Goal: Contribute content: Add original content to the website for others to see

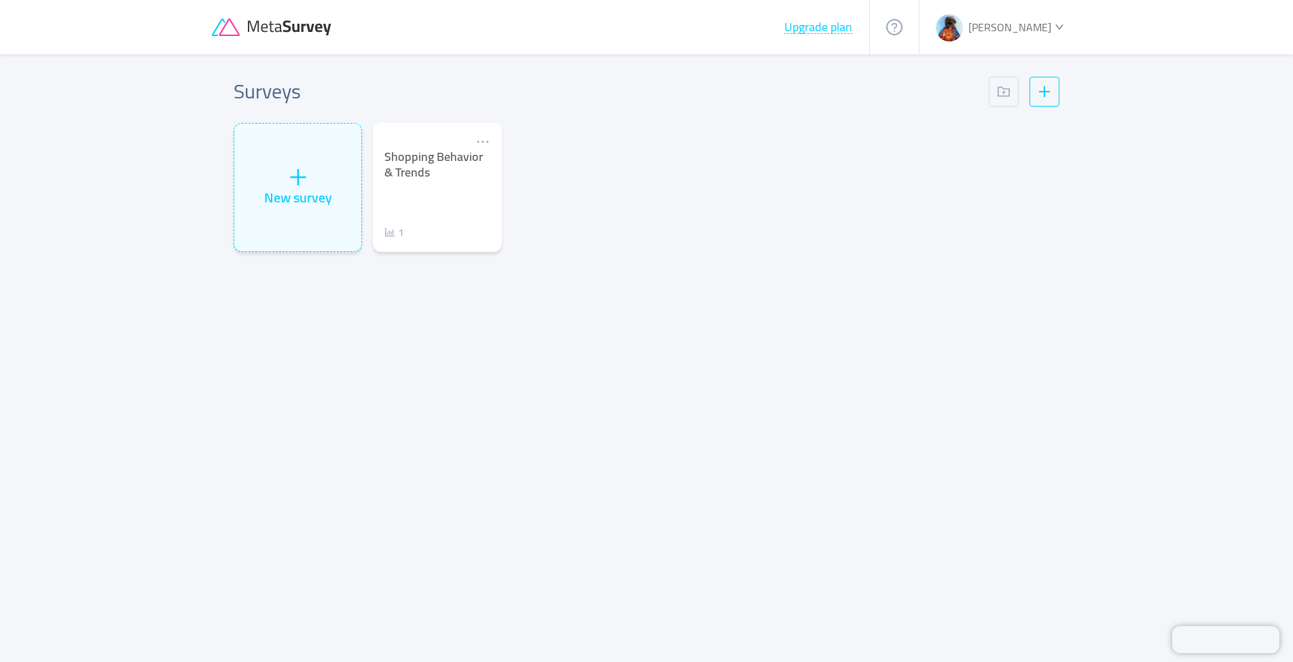
click at [1041, 30] on span "[PERSON_NAME]" at bounding box center [1009, 27] width 83 height 20
click at [982, 120] on icon "icon: setting" at bounding box center [977, 120] width 10 height 11
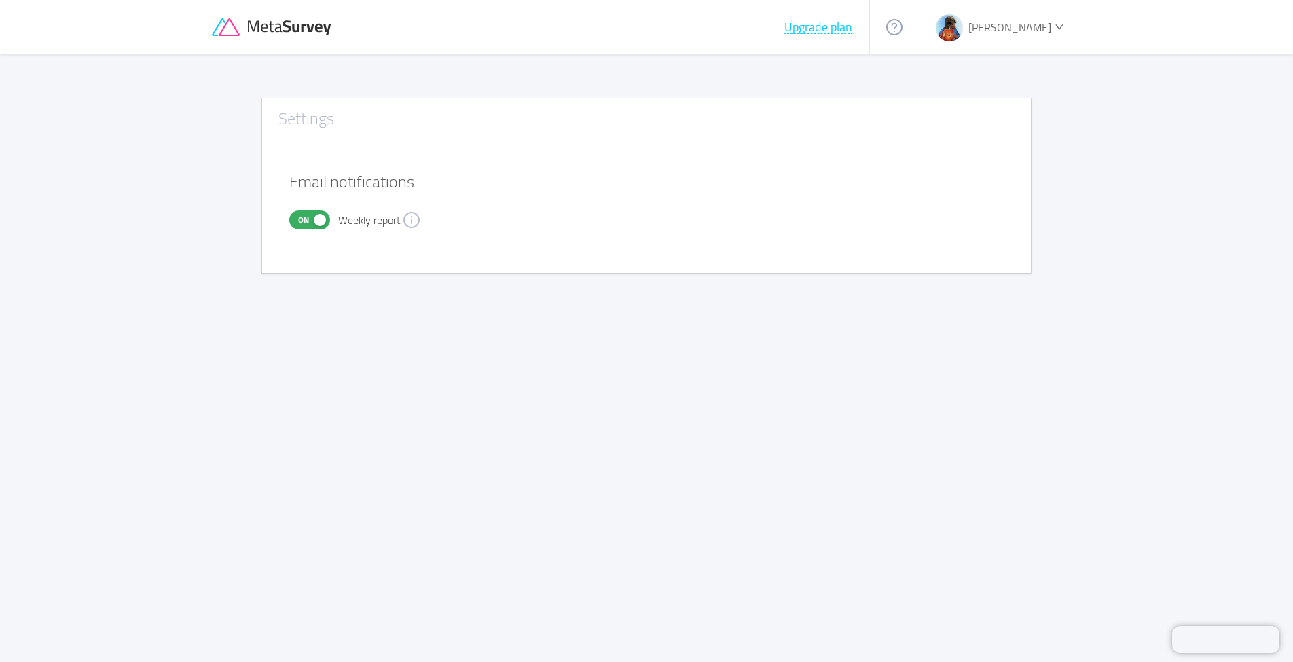
click at [312, 24] on icon at bounding box center [273, 27] width 122 height 18
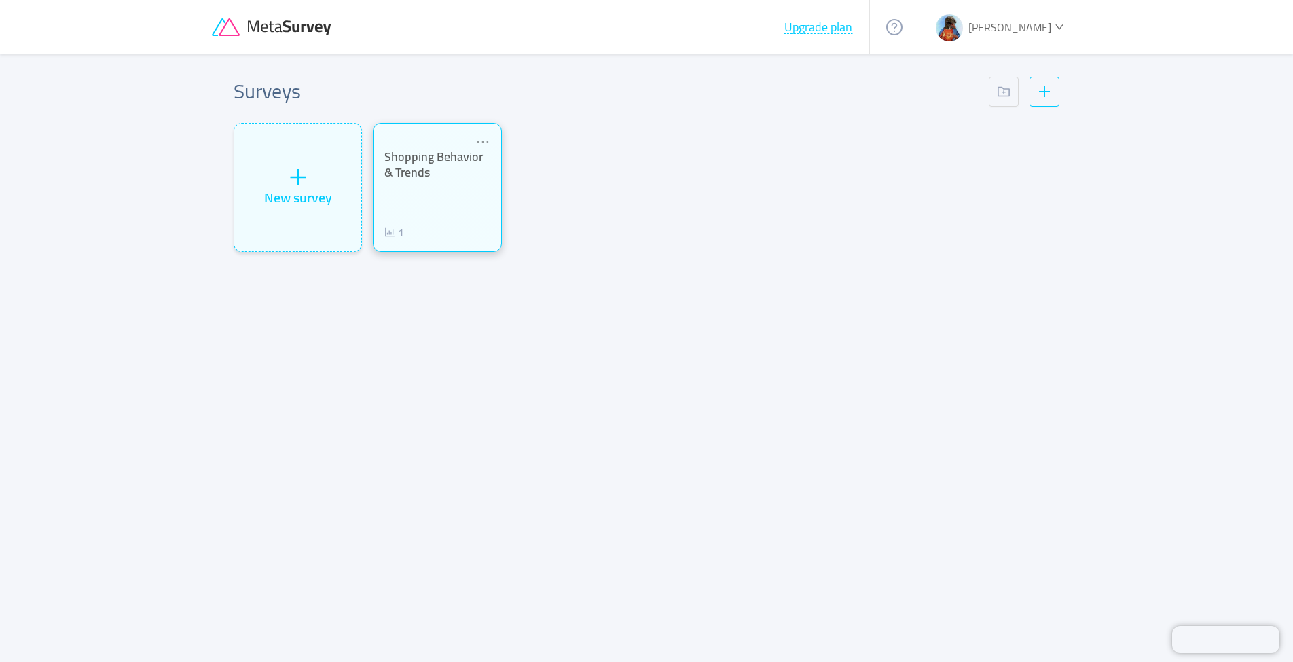
click at [420, 217] on div "Shopping Behavior & Trends 1" at bounding box center [436, 194] width 105 height 91
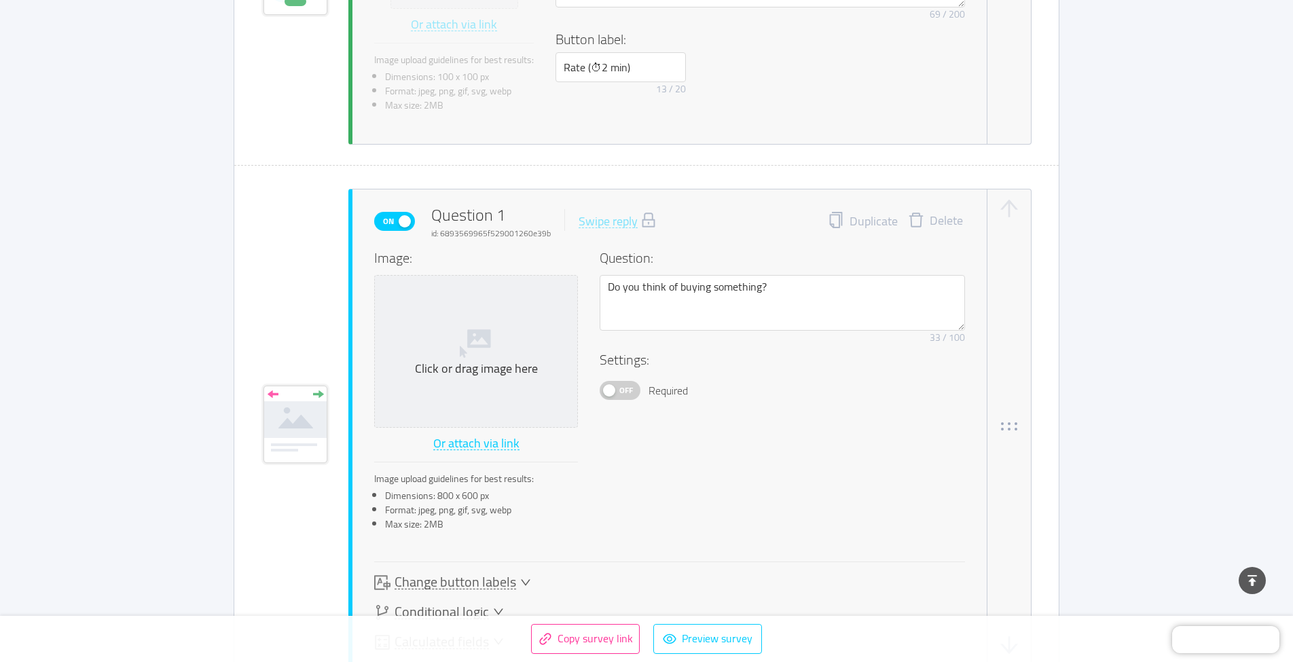
scroll to position [545, 0]
click at [728, 648] on button "Preview survey" at bounding box center [707, 639] width 109 height 30
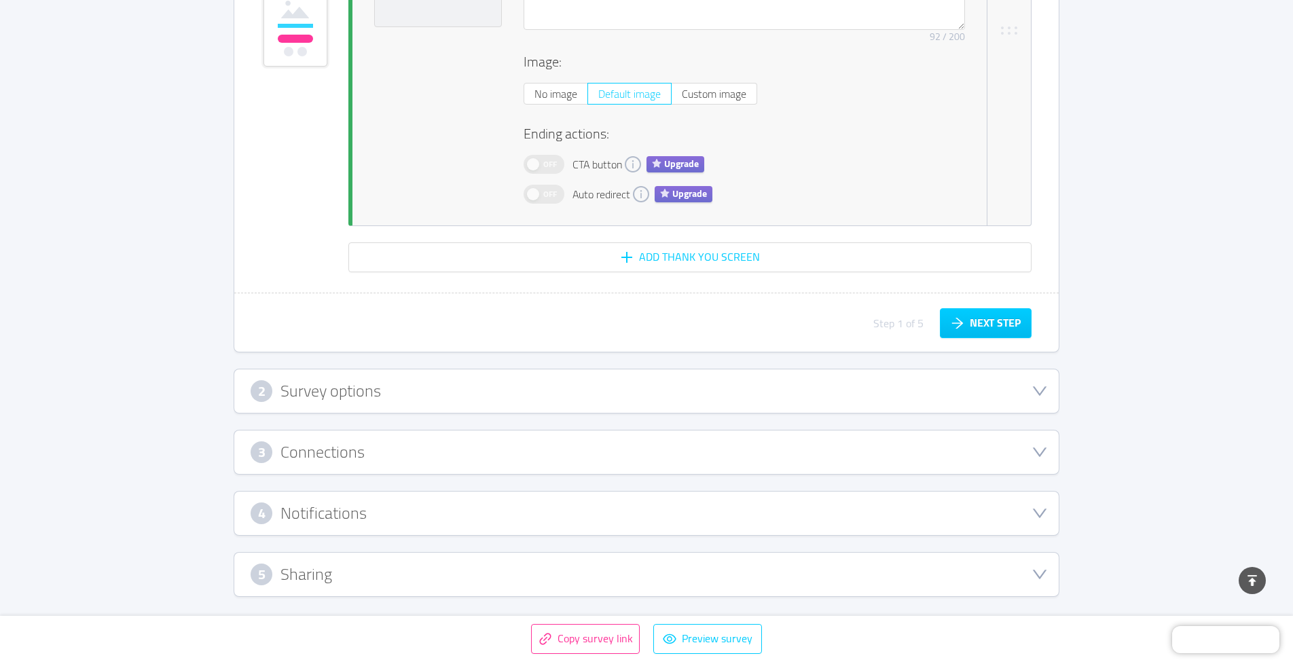
scroll to position [8928, 0]
click at [384, 518] on div "4 Notifications" at bounding box center [647, 514] width 792 height 22
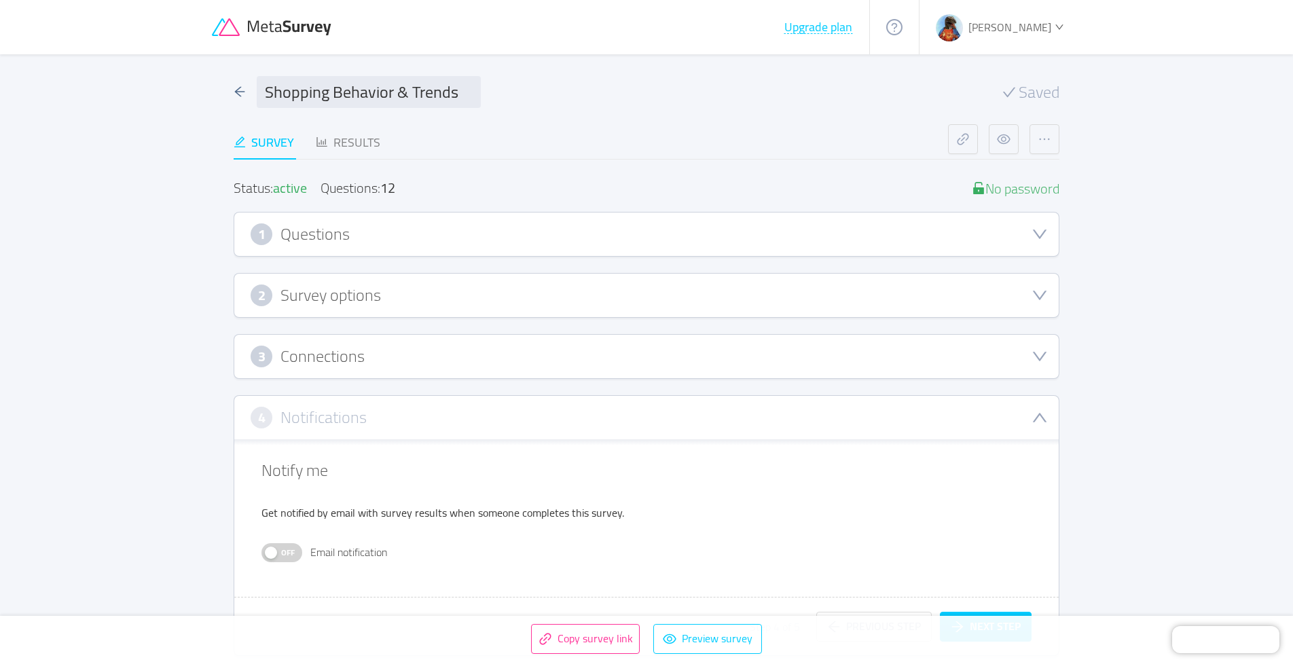
scroll to position [0, 0]
click at [456, 247] on div "1 Questions" at bounding box center [646, 234] width 824 height 43
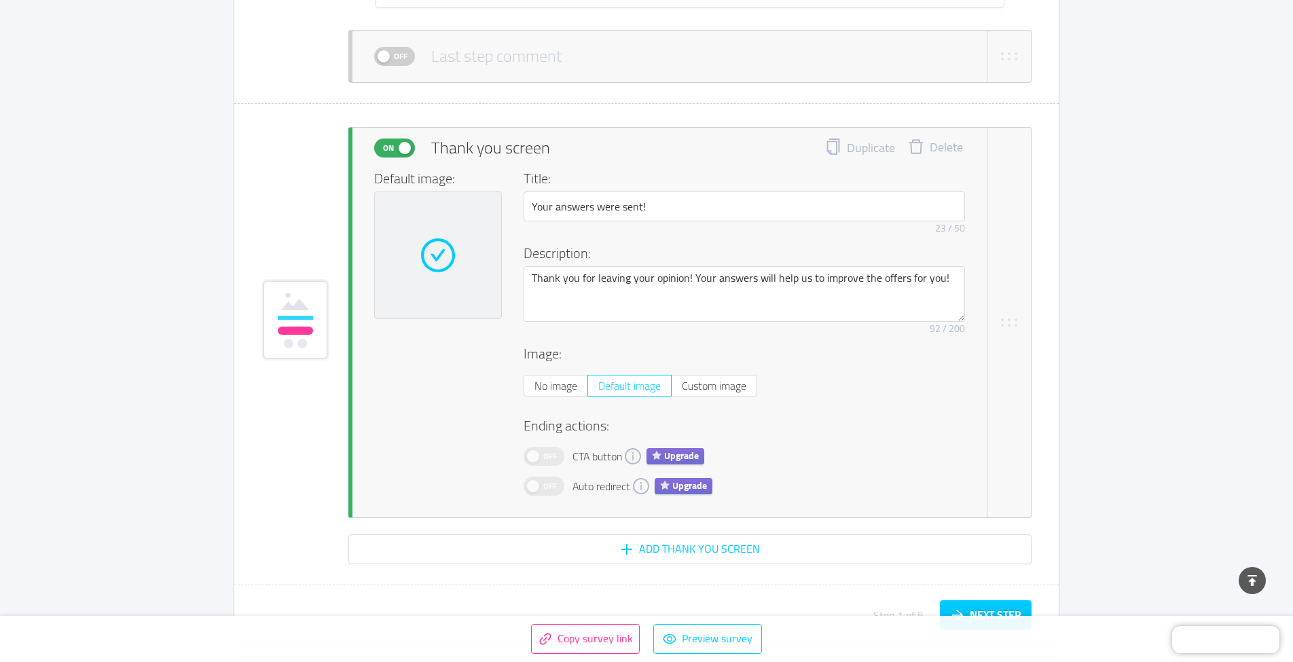
scroll to position [8928, 0]
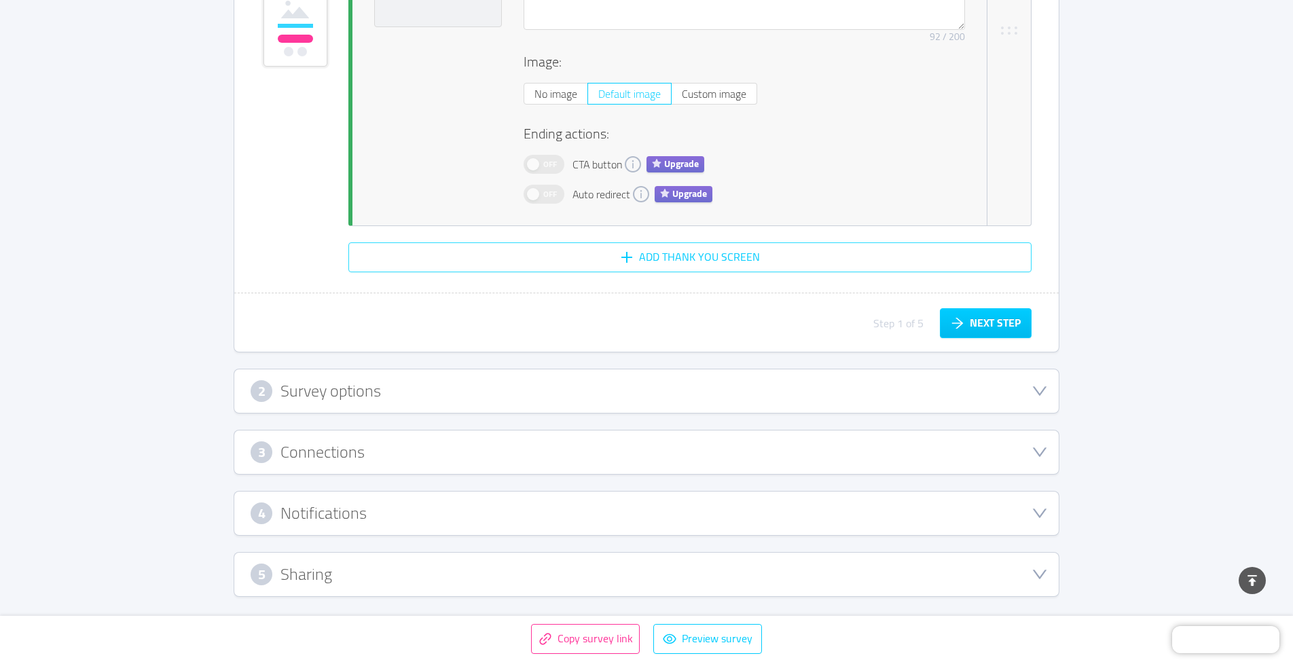
click at [625, 256] on button "Add Thank You screen" at bounding box center [689, 257] width 683 height 30
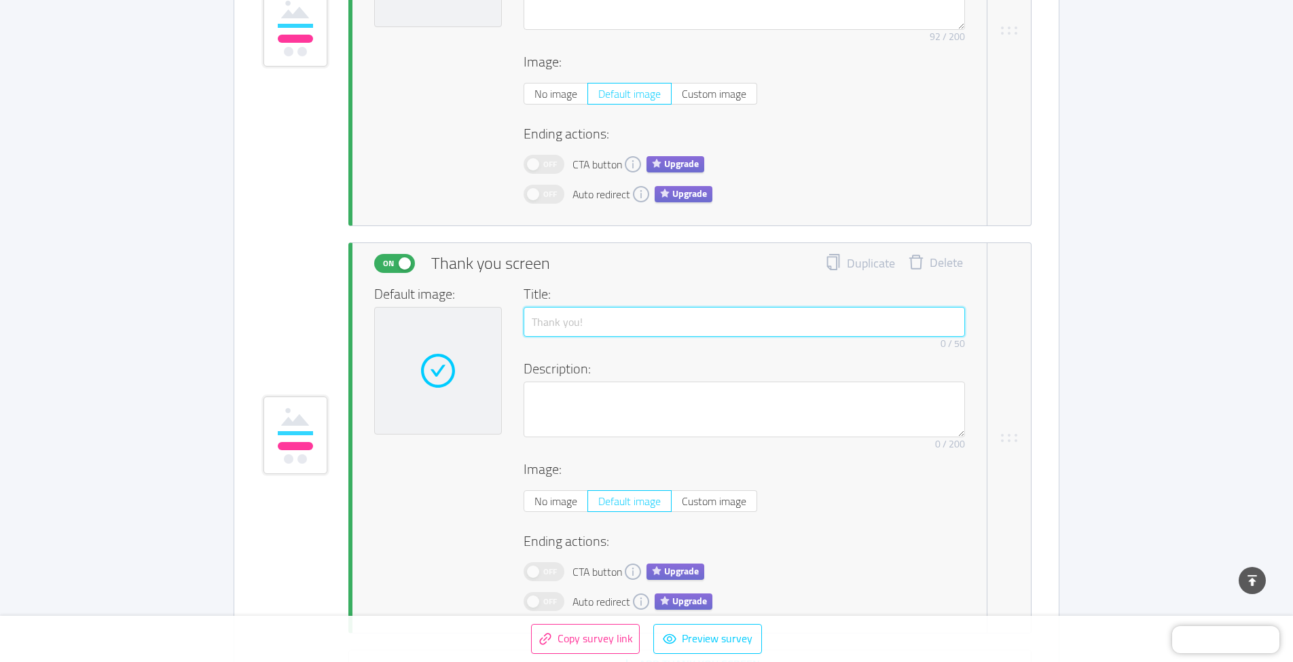
click at [572, 336] on input "text" at bounding box center [744, 322] width 441 height 30
type input "djknkdjgnkjdfgnk"
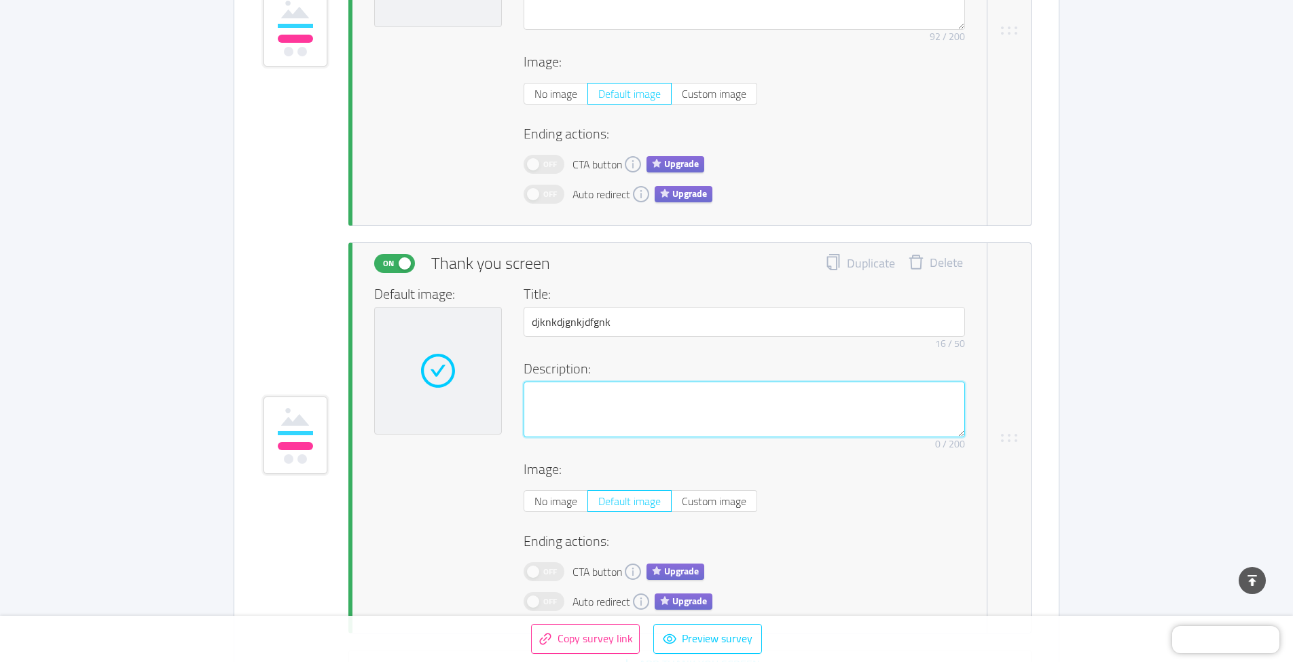
click at [680, 414] on textarea at bounding box center [744, 410] width 441 height 56
type textarea "d"
type textarea "df"
type textarea "dfg"
type textarea "dfgd"
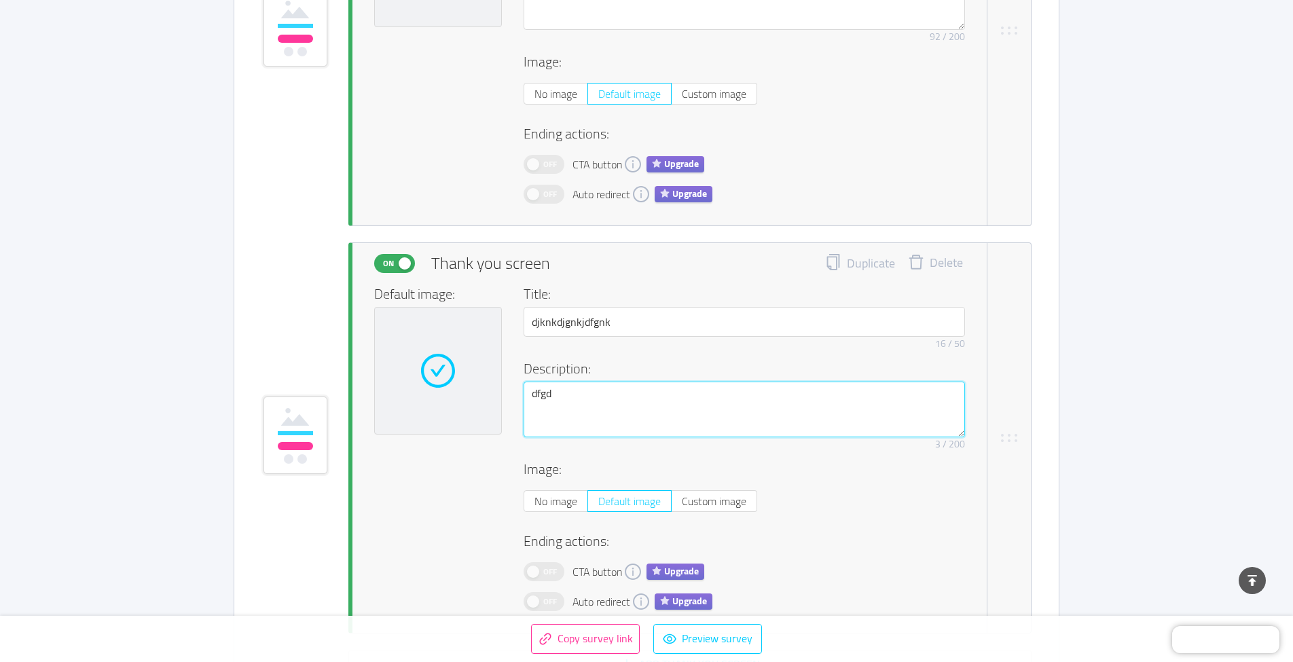
type textarea "dfgdf"
type textarea "dfgdfi"
type textarea "dfgdfig"
type textarea "dfgdfign"
type textarea "dfgdfignd"
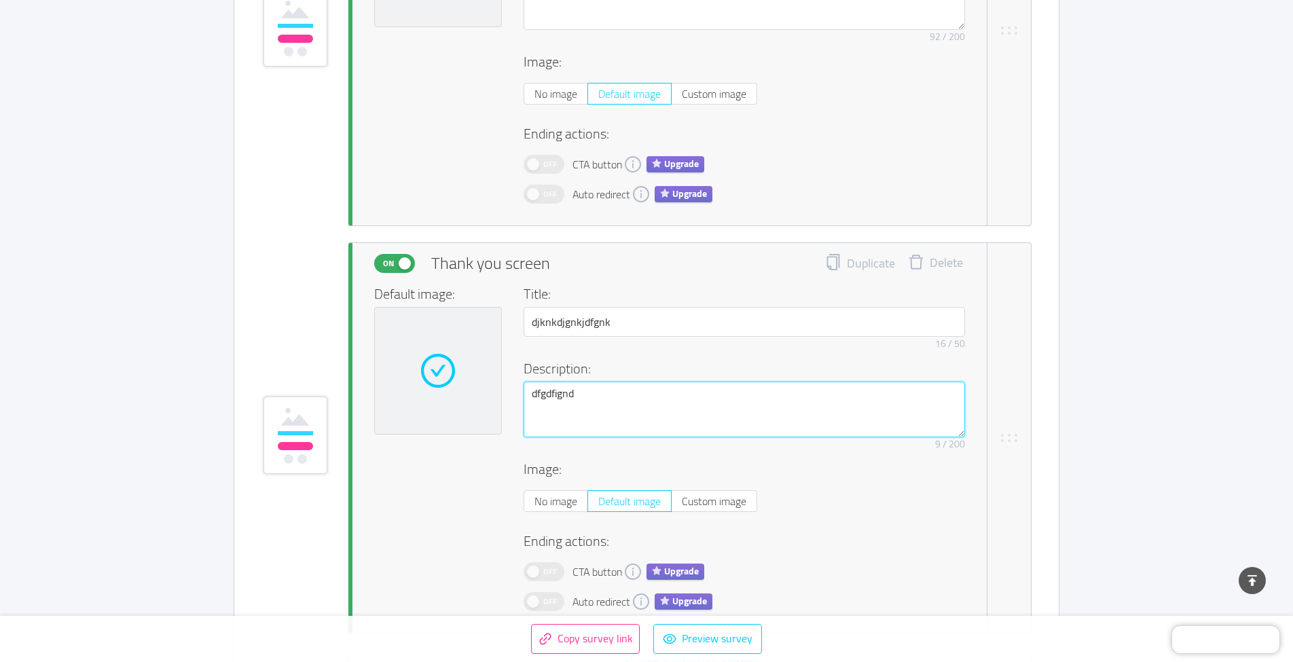
type textarea "dfgdfigndi"
type textarea "dfgdfigndij"
type textarea "dfgdfigndijg"
type textarea "dfgdfigndijgn"
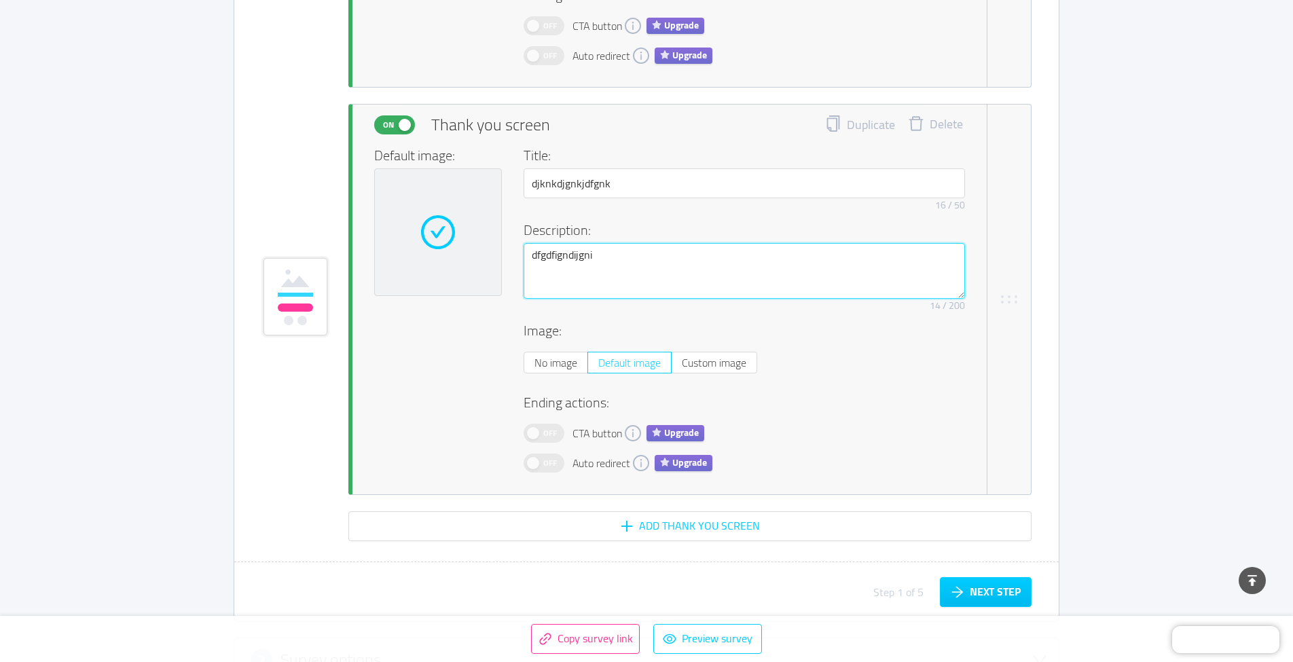
scroll to position [9102, 0]
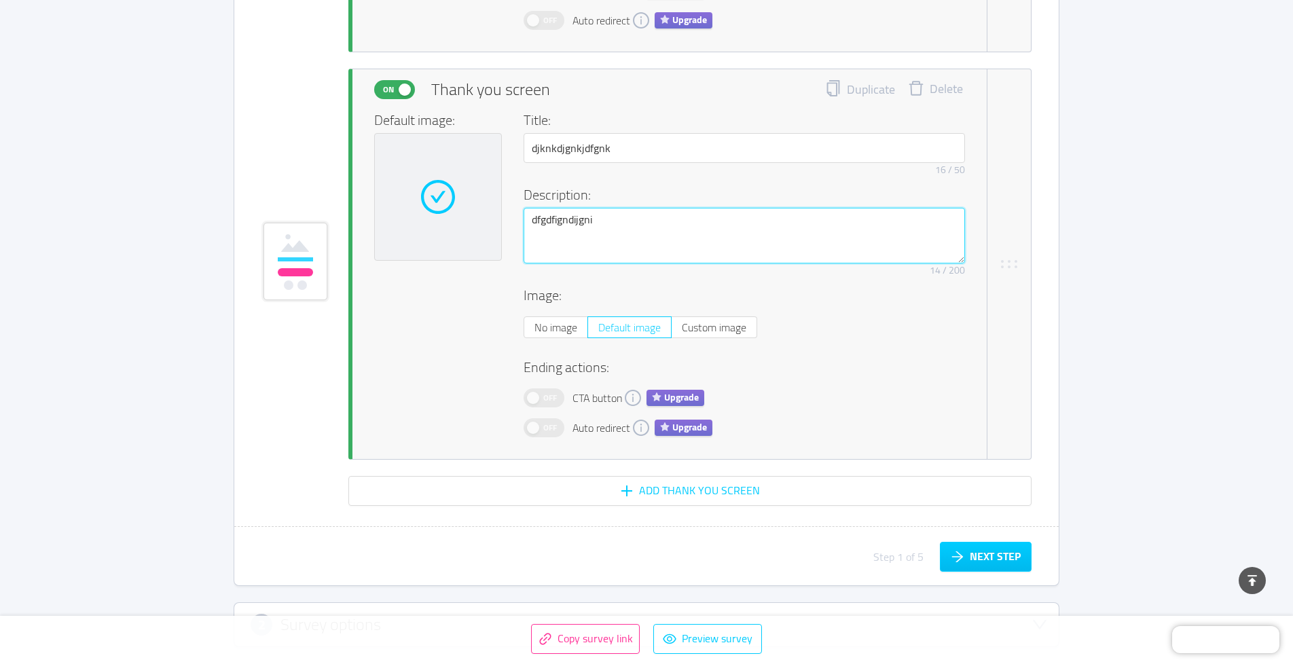
type textarea "dfgdfigndijgni"
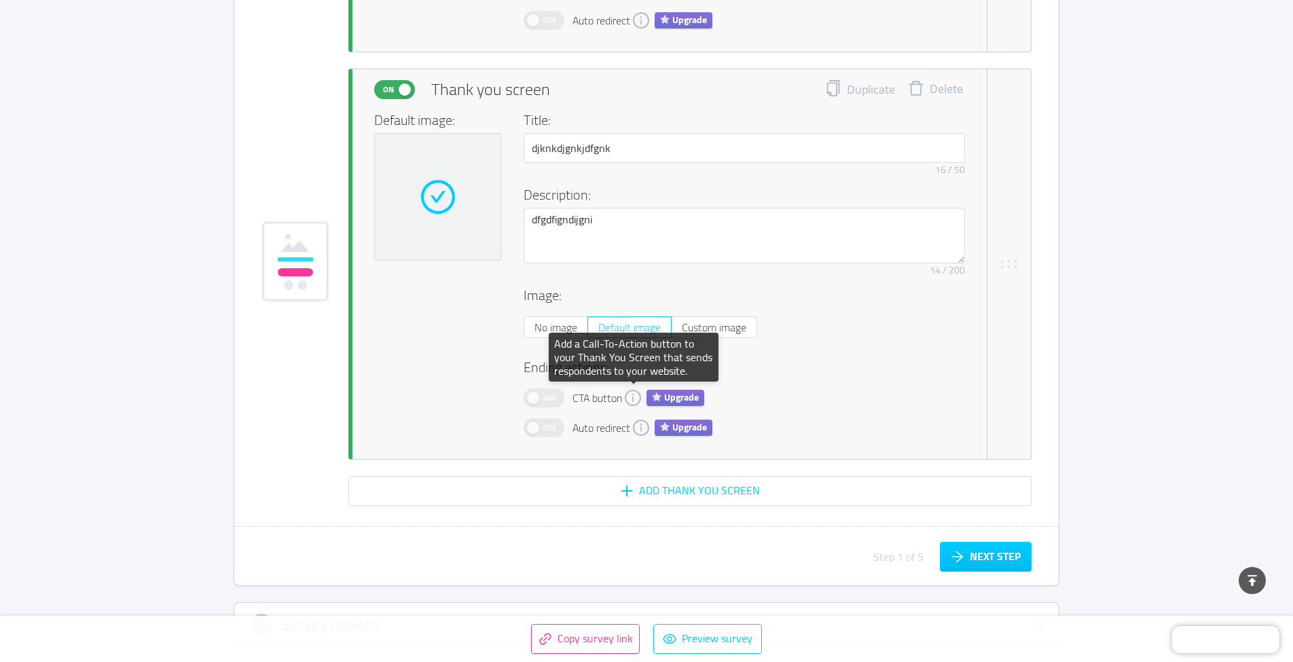
click at [628, 397] on icon "icon: info-circle" at bounding box center [633, 398] width 16 height 16
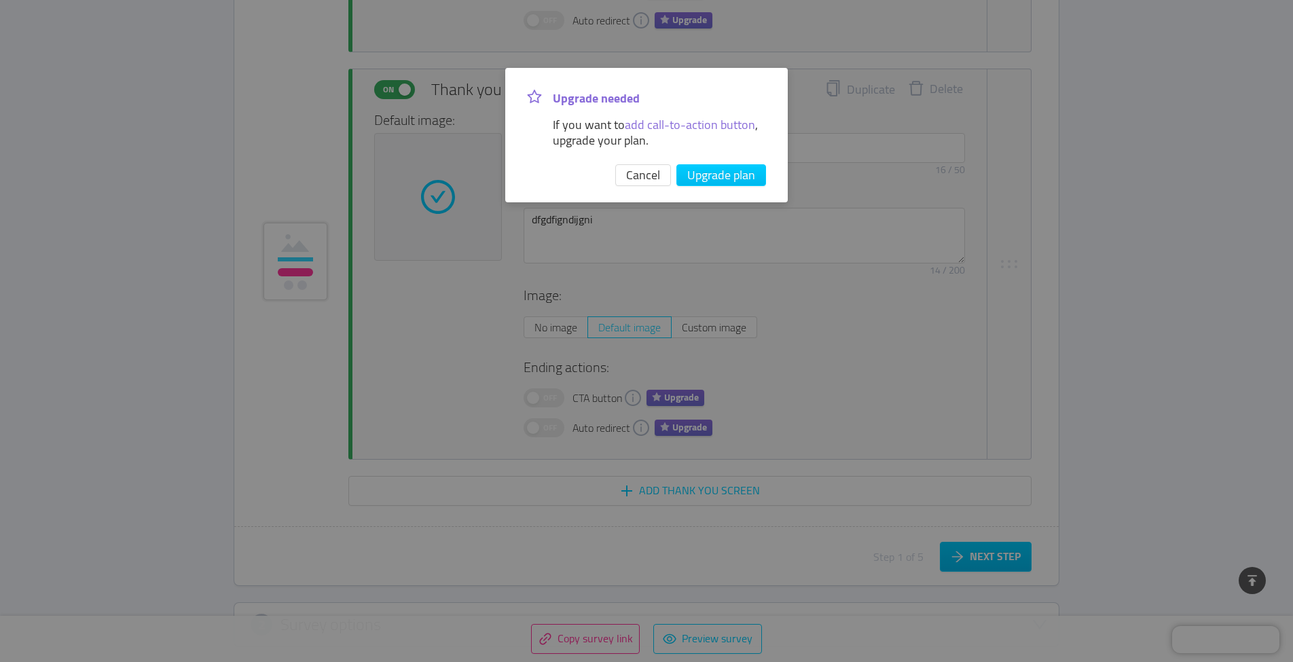
click at [714, 122] on span "add call-to-action button" at bounding box center [690, 124] width 130 height 22
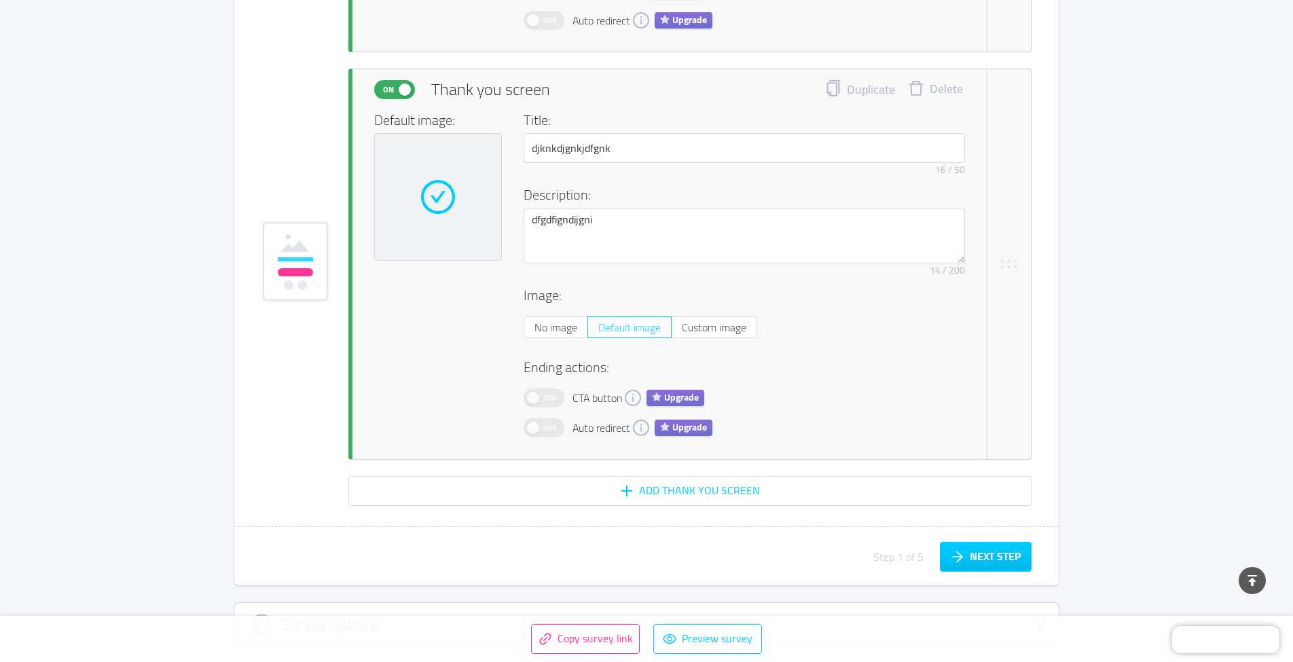
scroll to position [9102, 0]
